Goal: Task Accomplishment & Management: Use online tool/utility

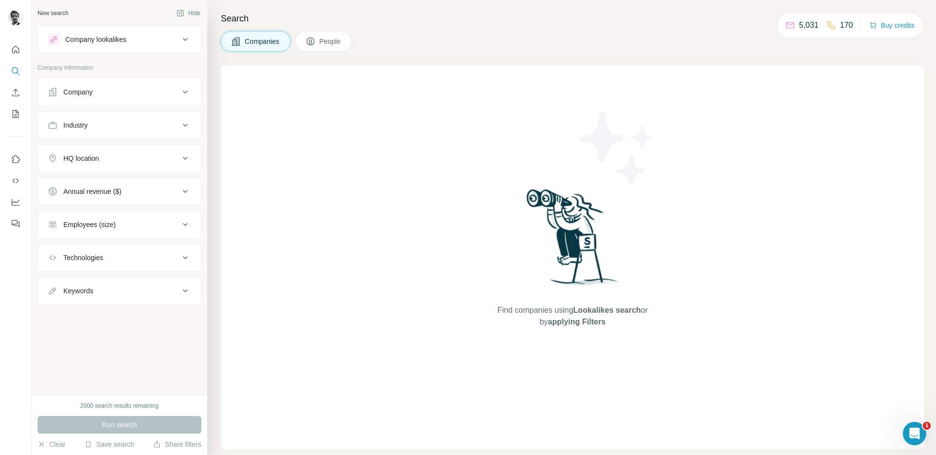
click at [86, 255] on div "Technologies" at bounding box center [83, 258] width 40 height 10
click at [81, 281] on input "text" at bounding box center [119, 283] width 143 height 18
type input "*********"
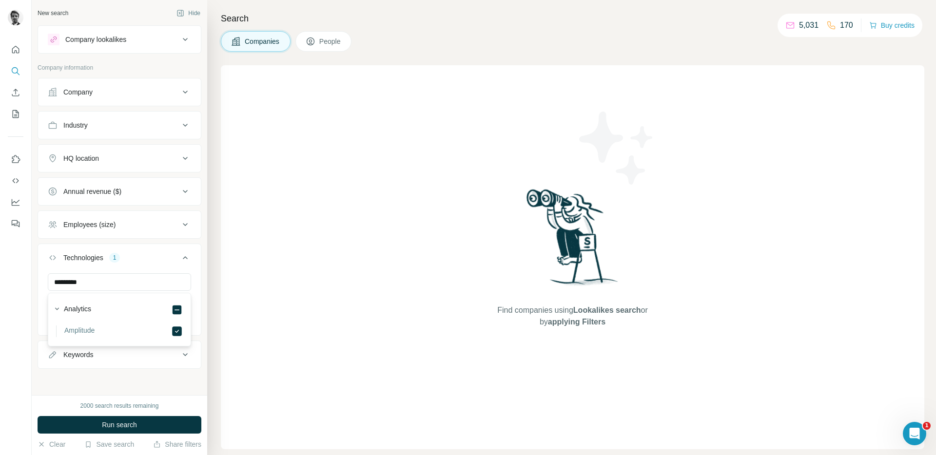
click at [96, 167] on button "HQ location" at bounding box center [119, 158] width 163 height 23
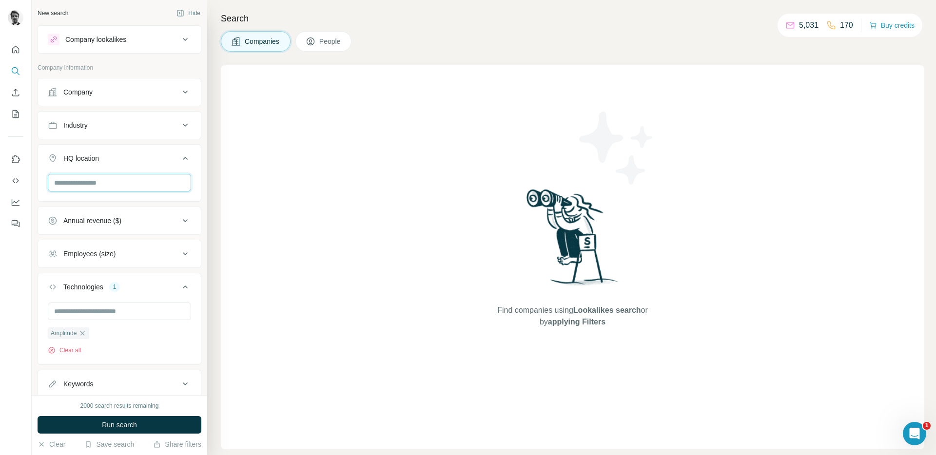
click at [89, 187] on input "text" at bounding box center [119, 183] width 143 height 18
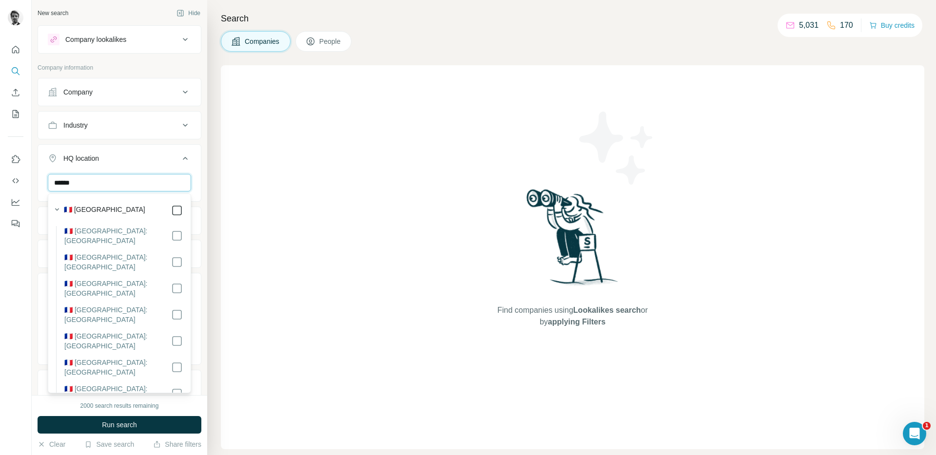
type input "******"
click at [152, 427] on button "Run search" at bounding box center [120, 425] width 164 height 18
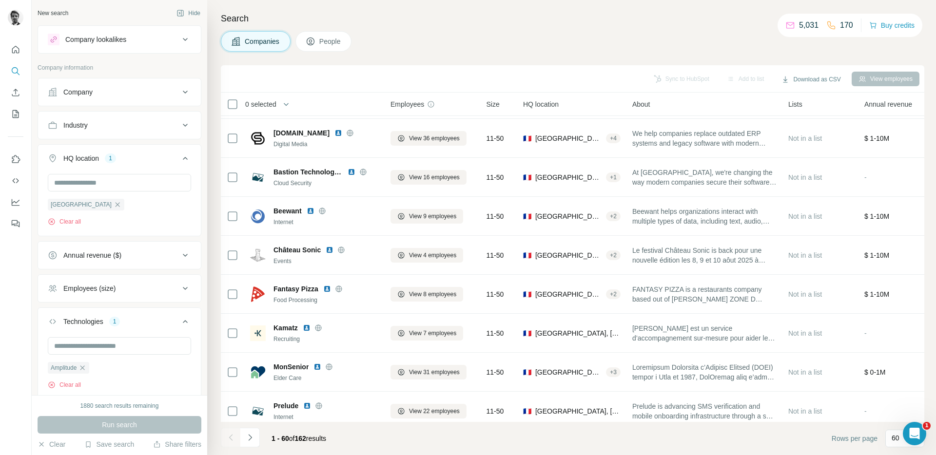
scroll to position [2034, 0]
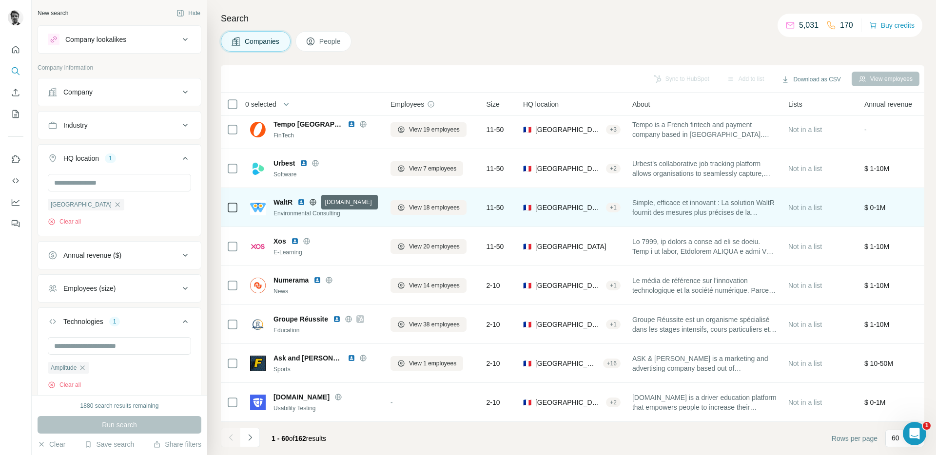
click at [312, 203] on icon at bounding box center [313, 202] width 2 height 6
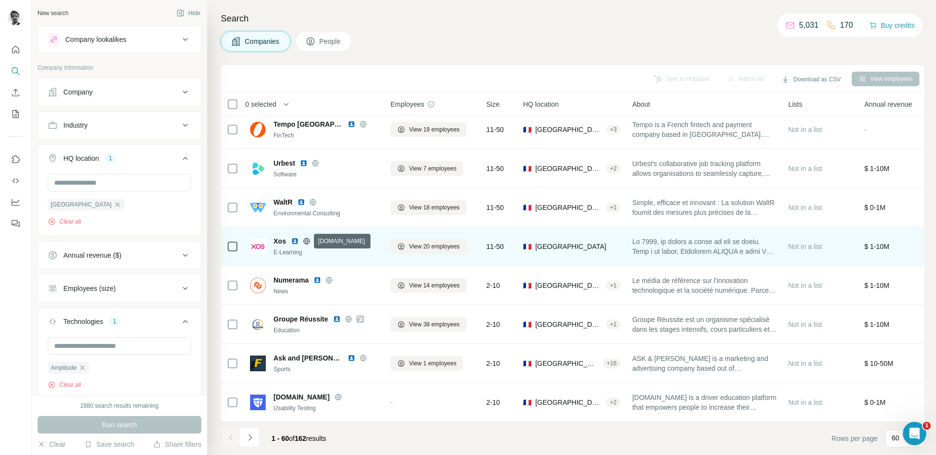
click at [308, 240] on icon at bounding box center [307, 241] width 8 height 8
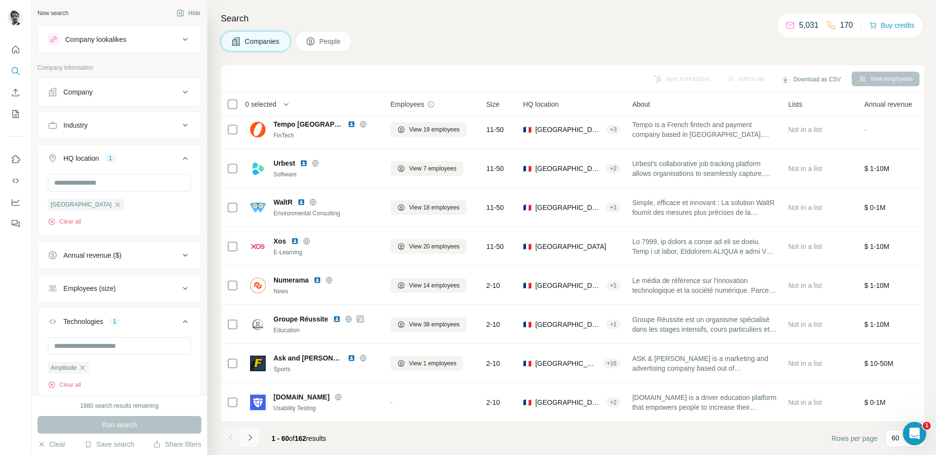
click at [250, 434] on icon "Navigate to next page" at bounding box center [250, 438] width 10 height 10
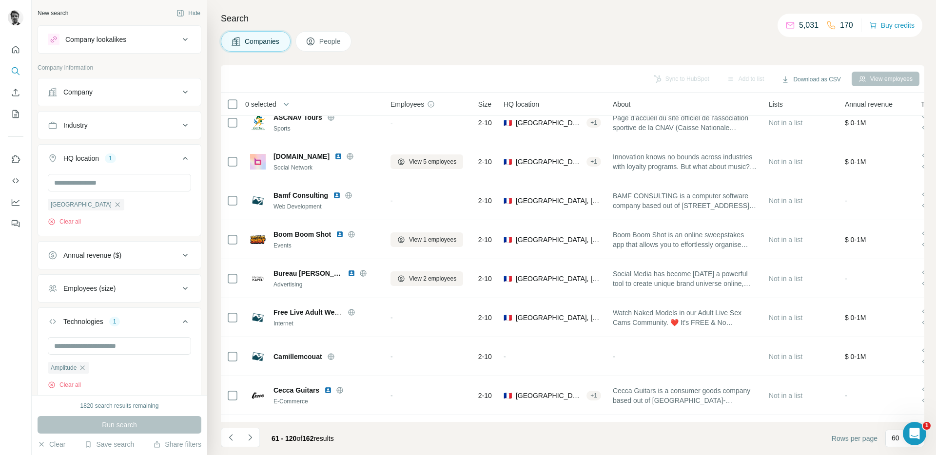
scroll to position [752, 0]
click at [114, 207] on icon "button" at bounding box center [118, 205] width 8 height 8
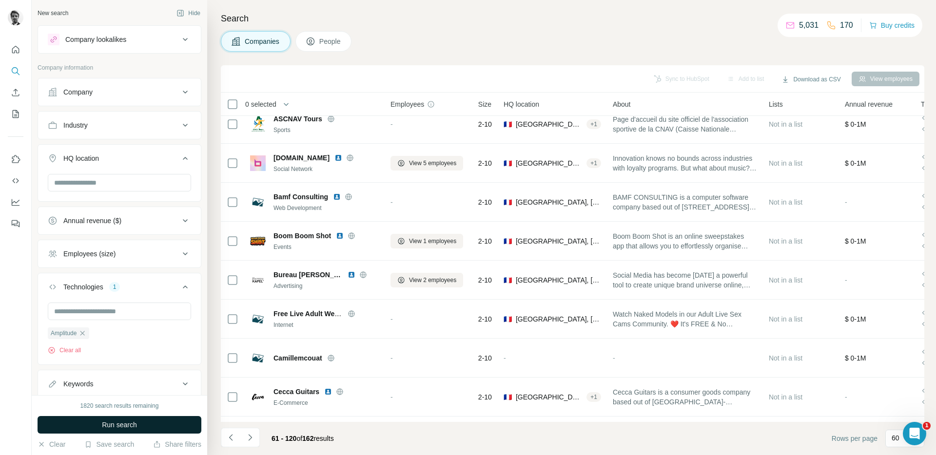
click at [93, 425] on button "Run search" at bounding box center [120, 425] width 164 height 18
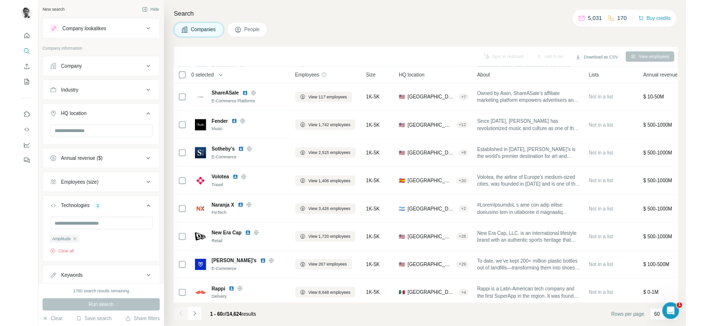
scroll to position [2034, 0]
